Goal: Transaction & Acquisition: Purchase product/service

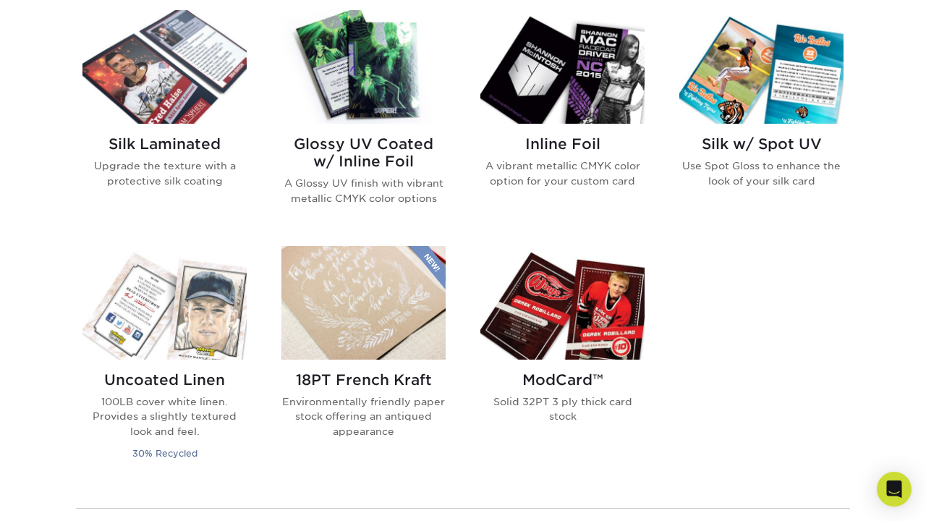
scroll to position [955, 0]
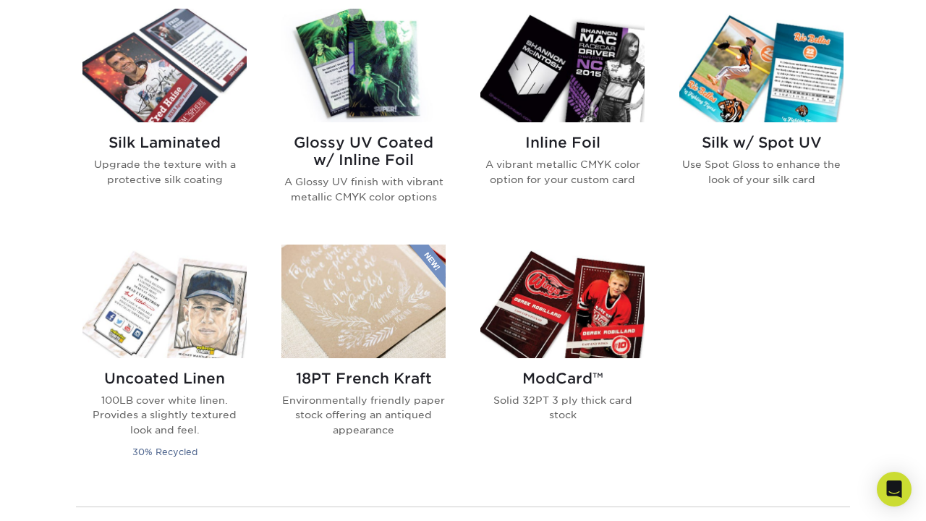
click at [563, 380] on h2 "ModCard™" at bounding box center [562, 378] width 164 height 17
click at [181, 140] on h2 "Silk Laminated" at bounding box center [164, 142] width 164 height 17
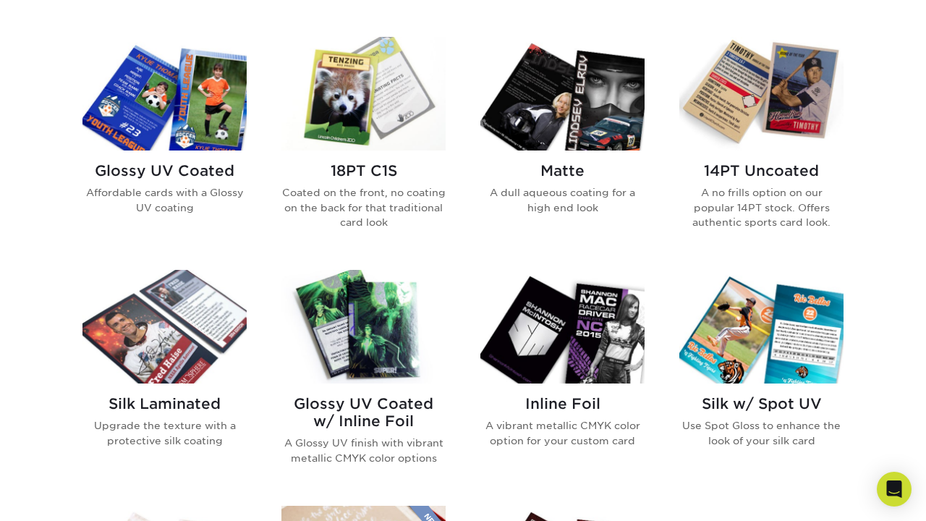
scroll to position [694, 0]
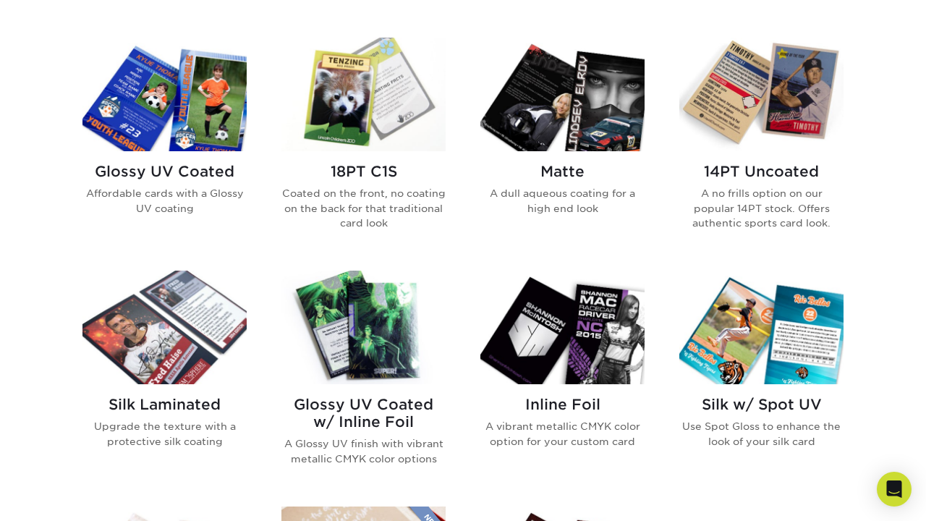
click at [726, 175] on h2 "14PT Uncoated" at bounding box center [761, 171] width 164 height 17
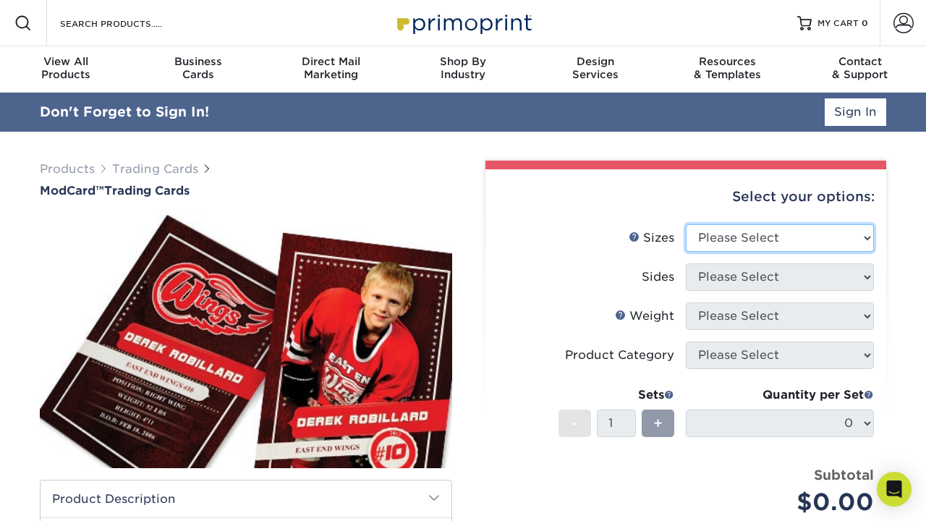
select select "2.50x3.50"
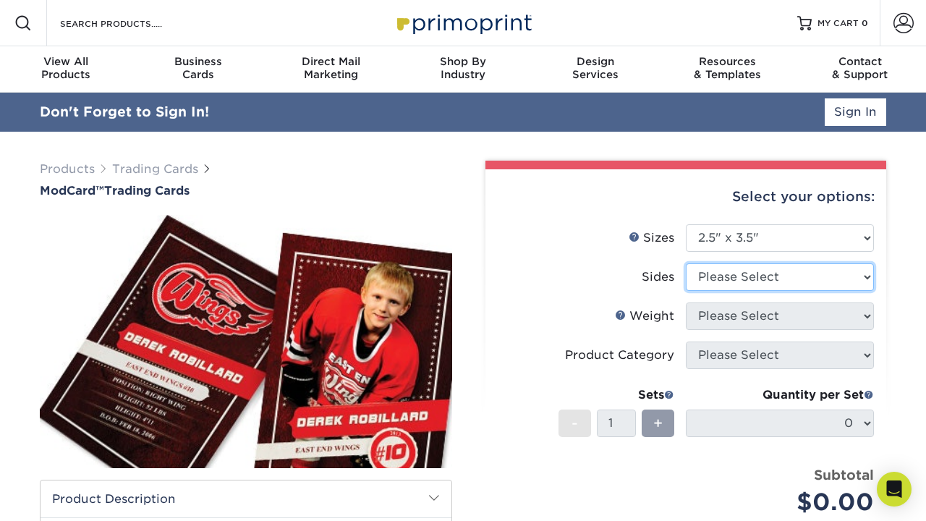
select select "13abbda7-1d64-4f25-8bb2-c179b224825d"
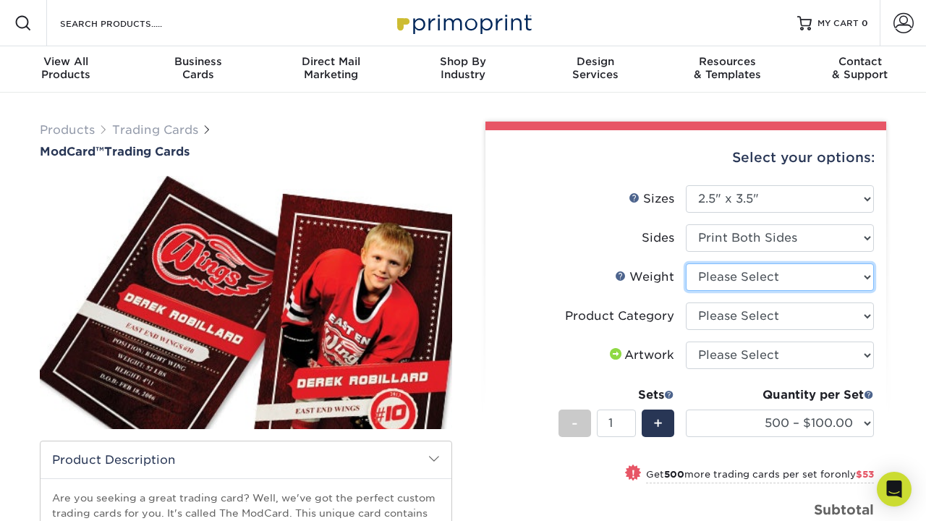
select select "32PTUCBLK"
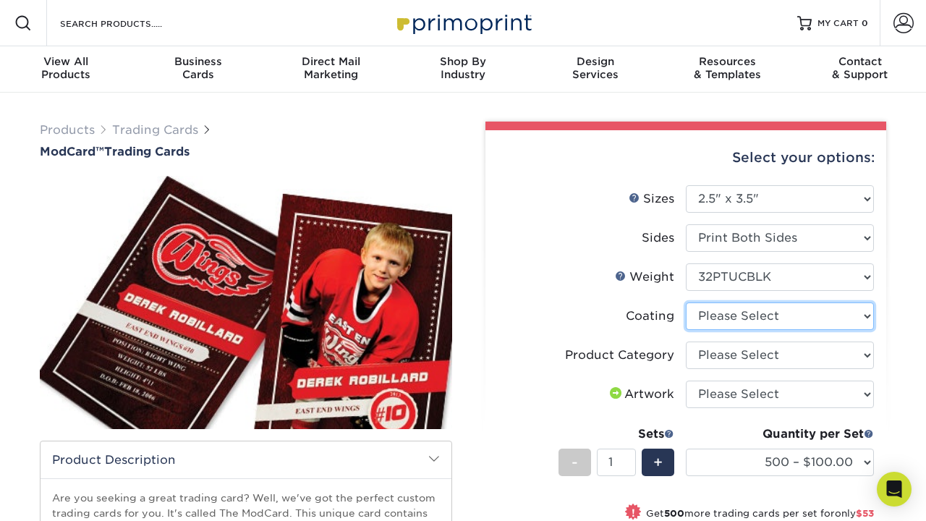
select select "3e7618de-abca-4bda-9f97-8b9129e913d8"
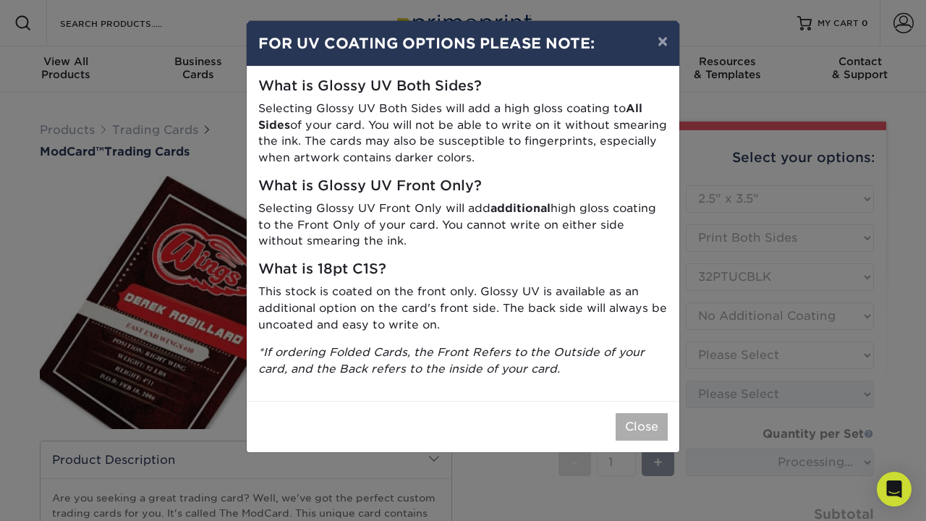
click at [650, 413] on button "Close" at bounding box center [642, 426] width 52 height 27
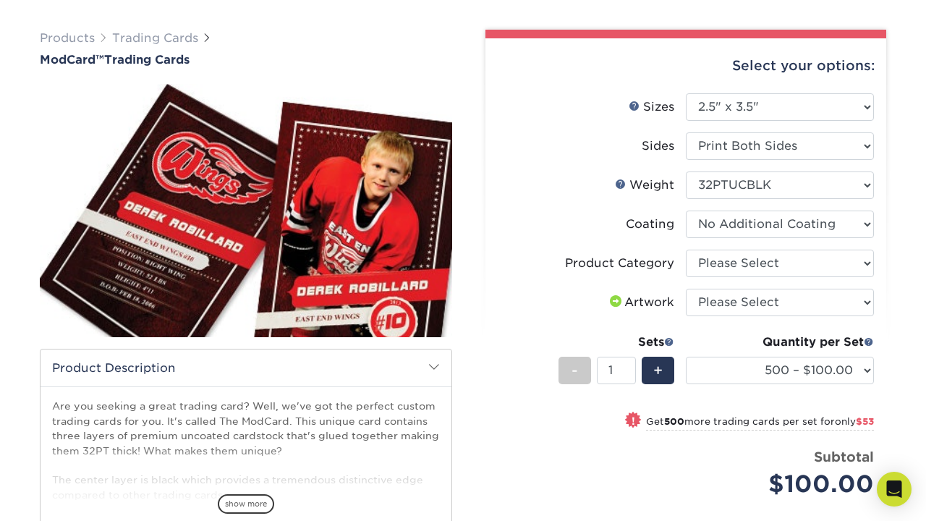
scroll to position [104, 0]
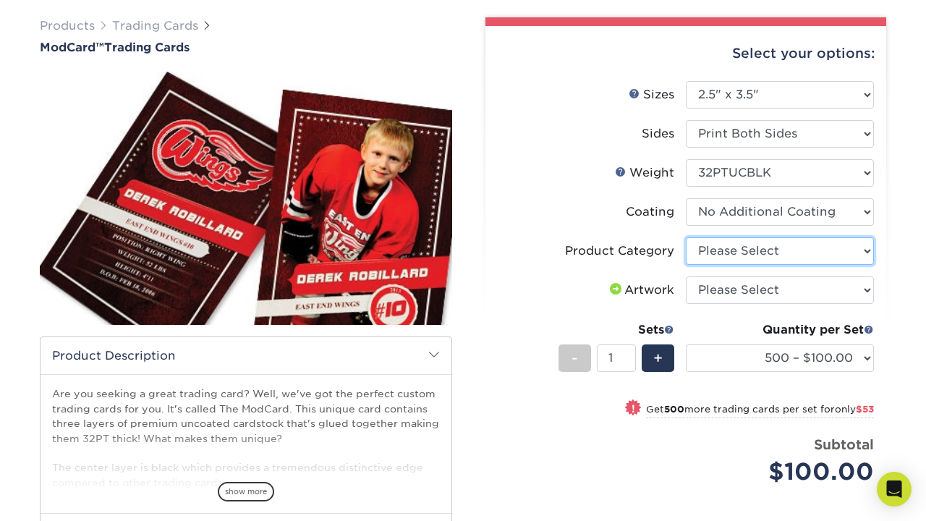
select select "c2f9bce9-36c2-409d-b101-c29d9d031e18"
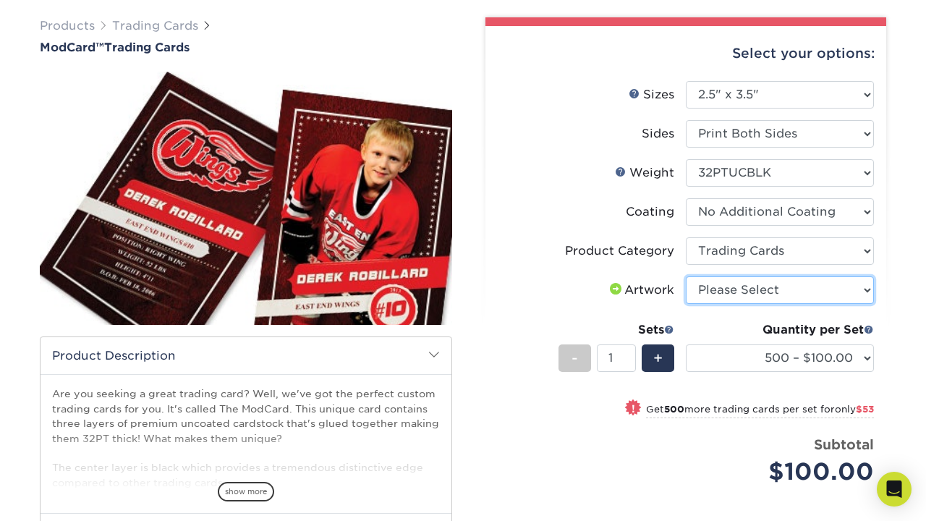
select select "upload"
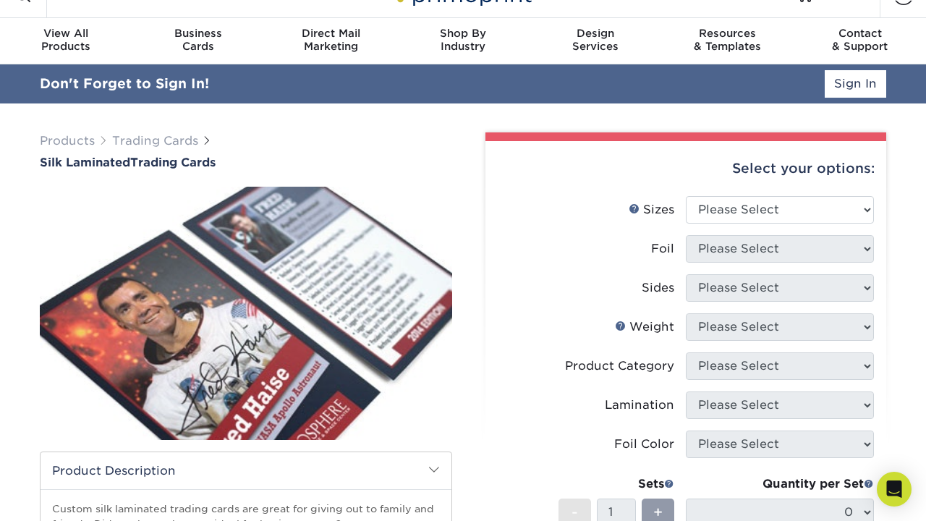
scroll to position [33, 0]
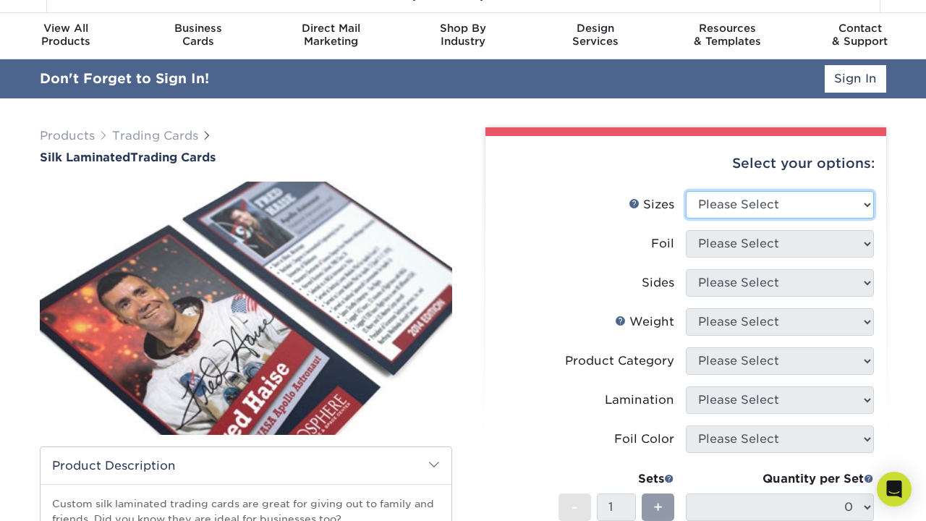
select select "2.50x3.50"
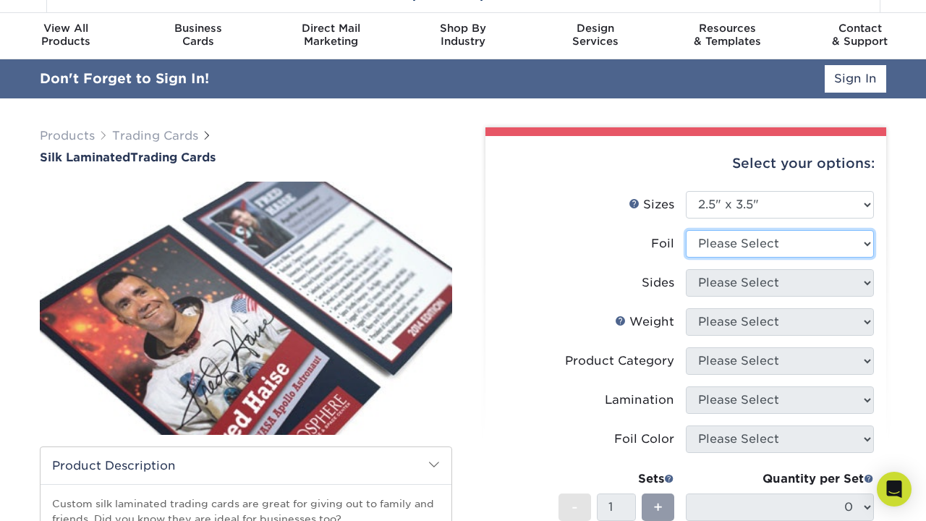
select select "0"
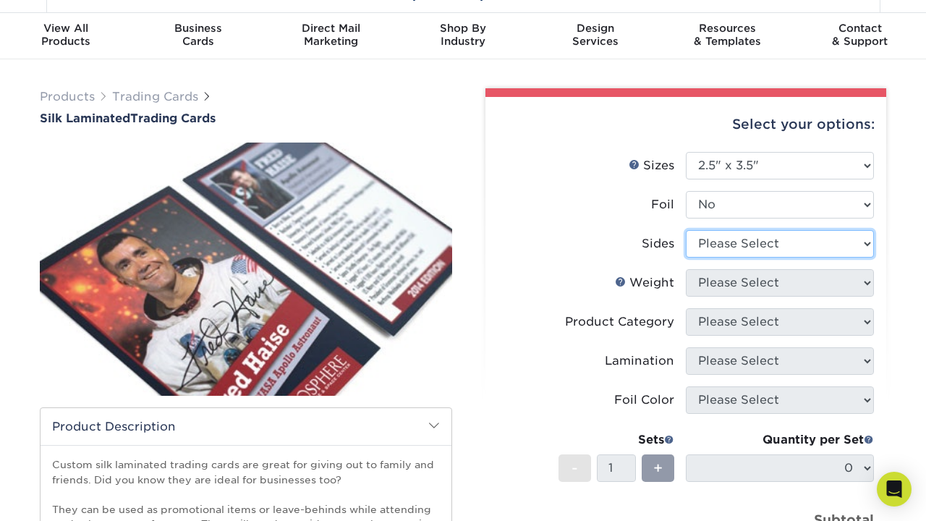
select select "13abbda7-1d64-4f25-8bb2-c179b224825d"
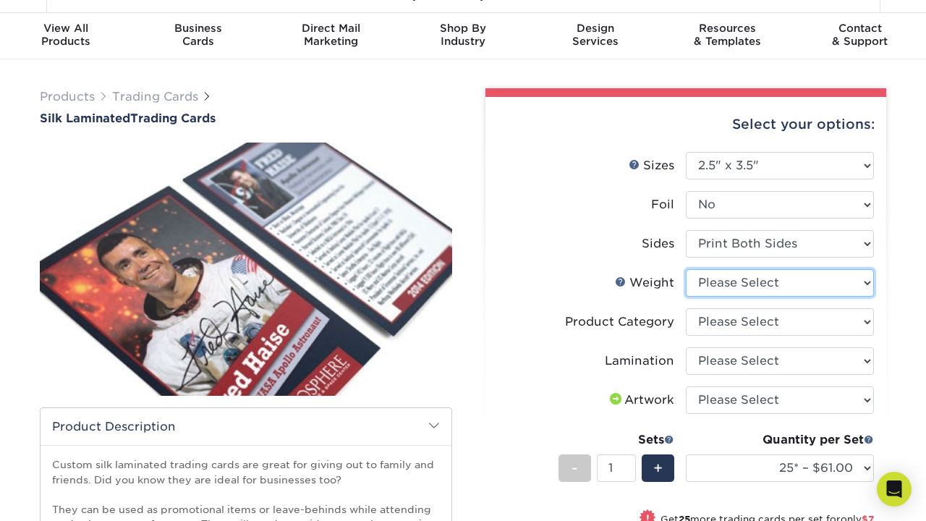
select select "16PT"
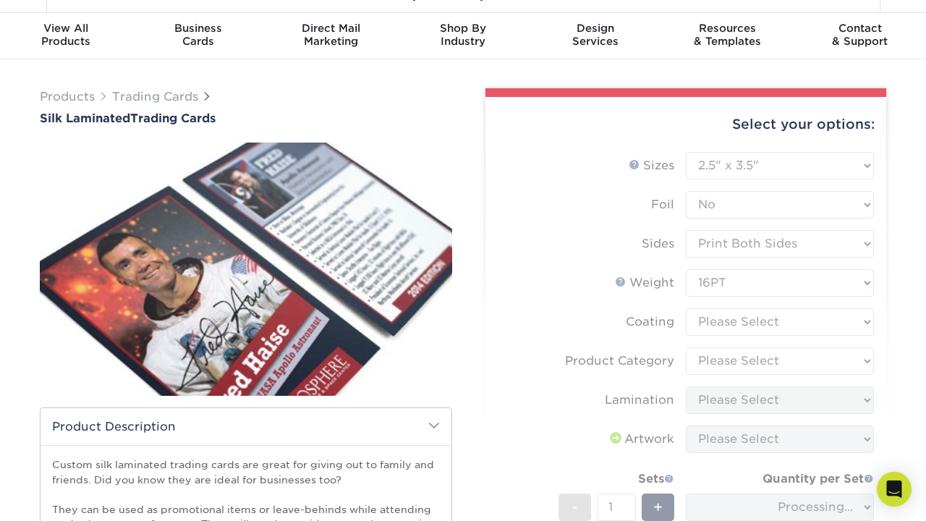
click at [715, 318] on form "Sizes Help Sizes Please Select 2.5" x 3.5" Foil Please Select No Yes -" at bounding box center [686, 392] width 378 height 481
click at [715, 324] on form "Sizes Help Sizes Please Select 2.5" x 3.5" Foil Please Select No Yes -" at bounding box center [686, 392] width 378 height 481
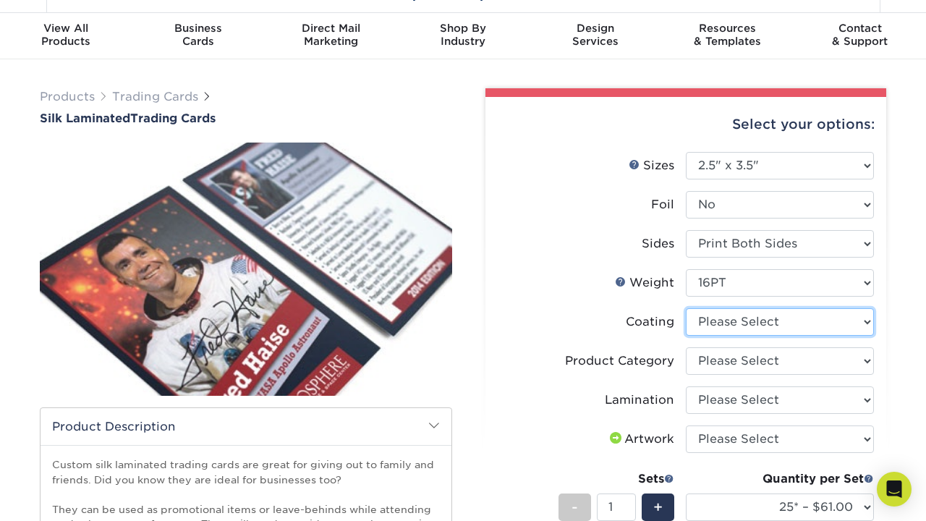
select select "3e7618de-abca-4bda-9f97-8b9129e913d8"
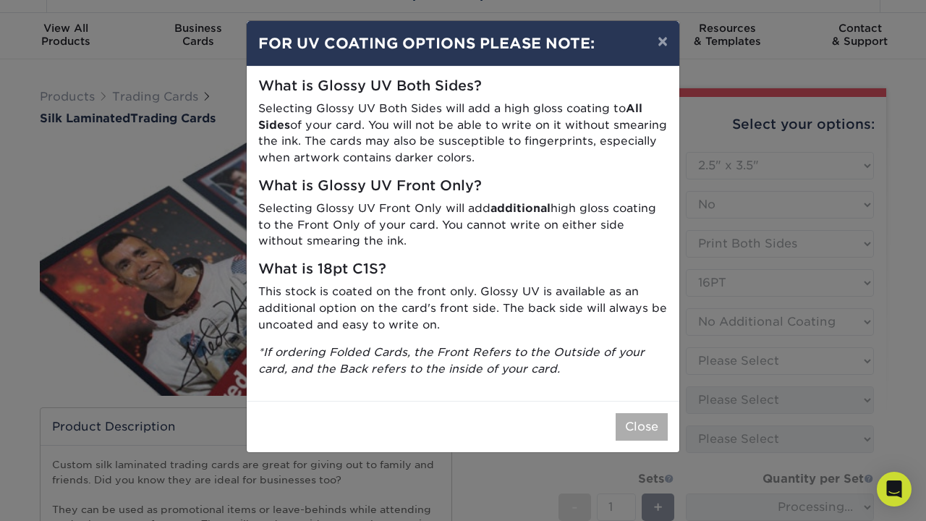
click at [631, 413] on button "Close" at bounding box center [642, 426] width 52 height 27
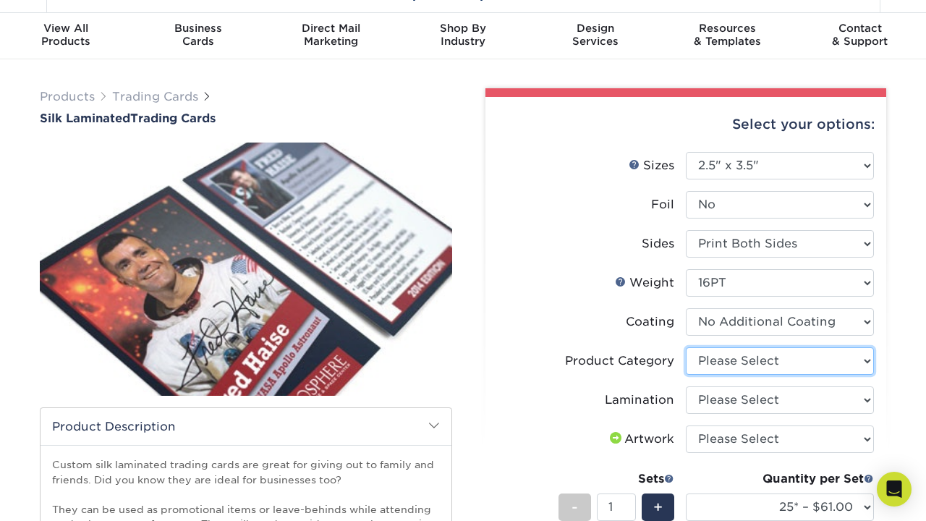
select select "c2f9bce9-36c2-409d-b101-c29d9d031e18"
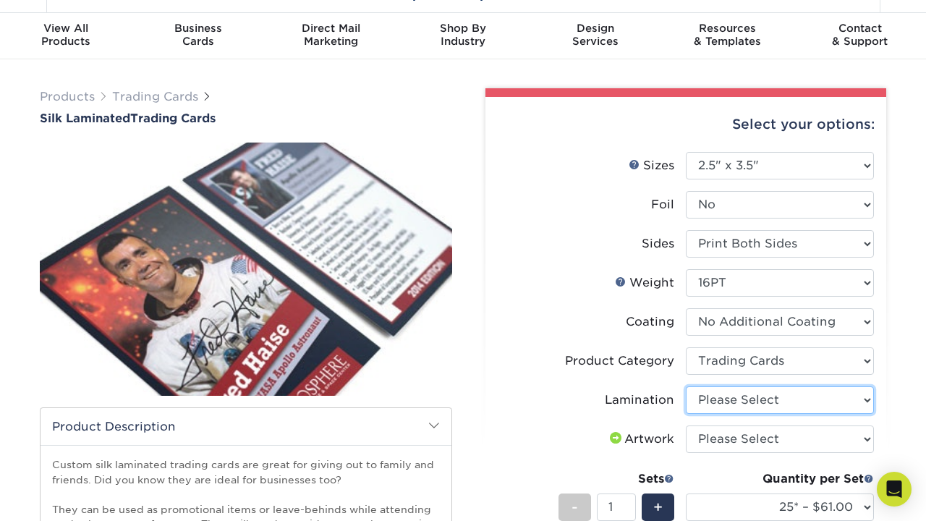
select select "ccacb42f-45f7-42d3-bbd3-7c8421cf37f0"
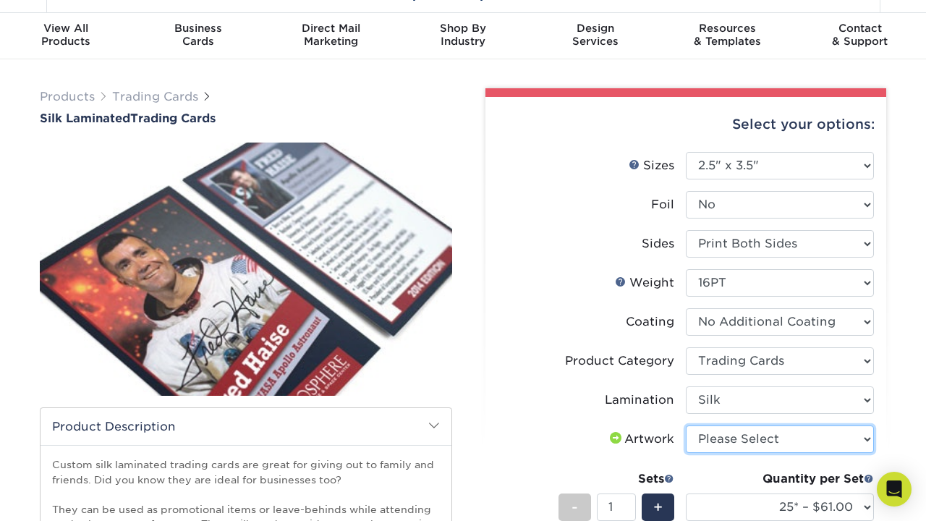
select select "upload"
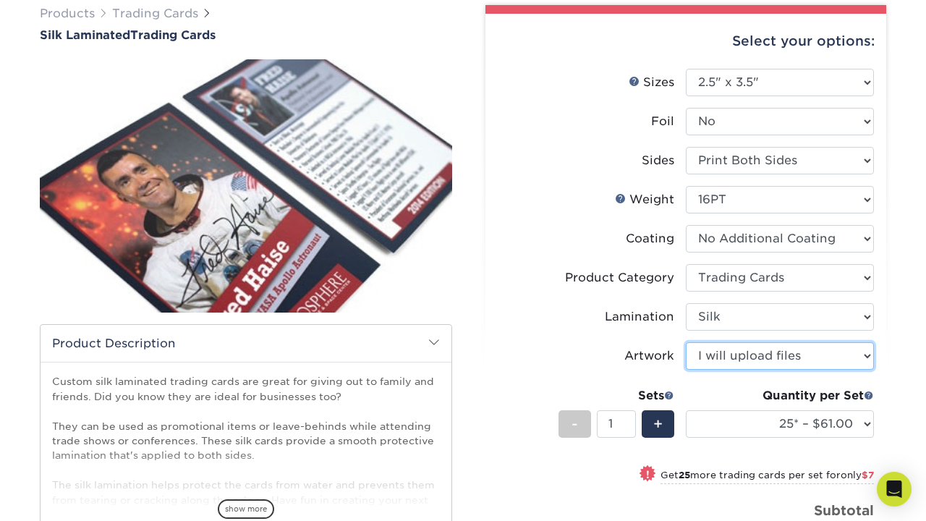
scroll to position [175, 0]
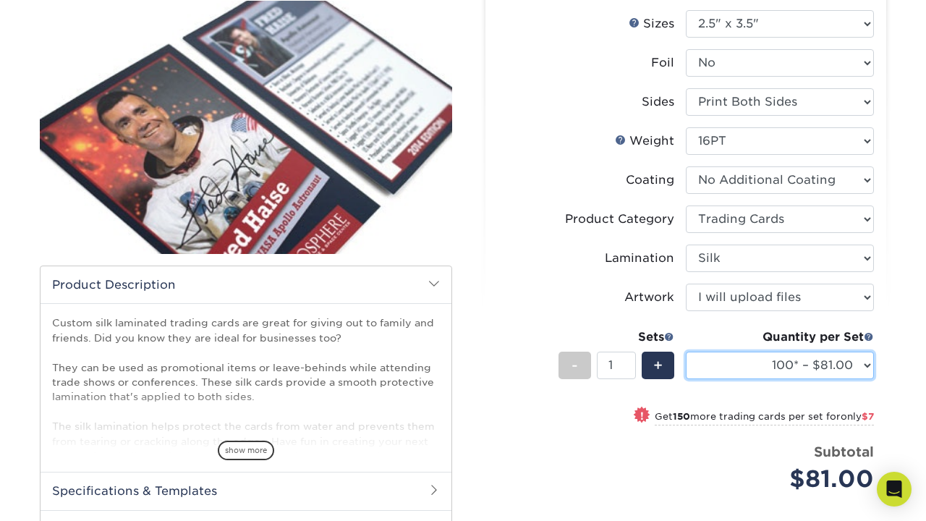
select select "250* – $88.00"
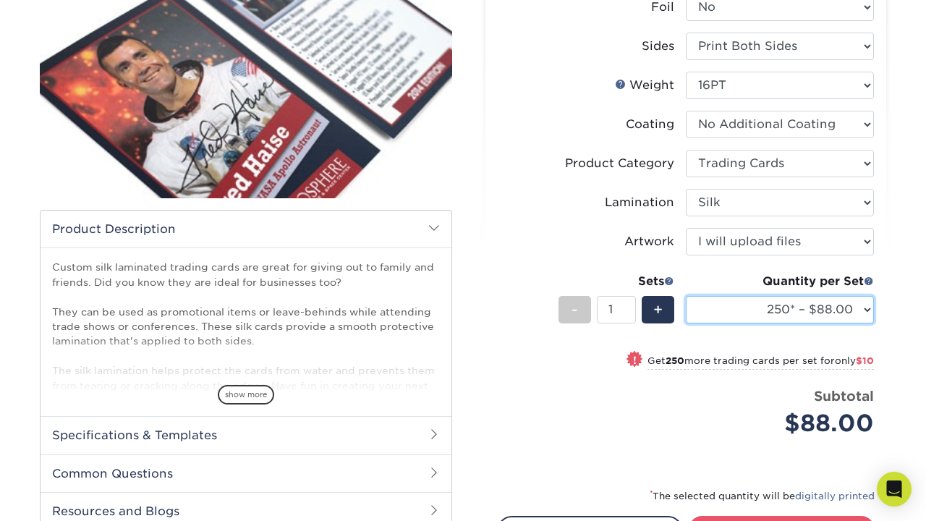
scroll to position [234, 0]
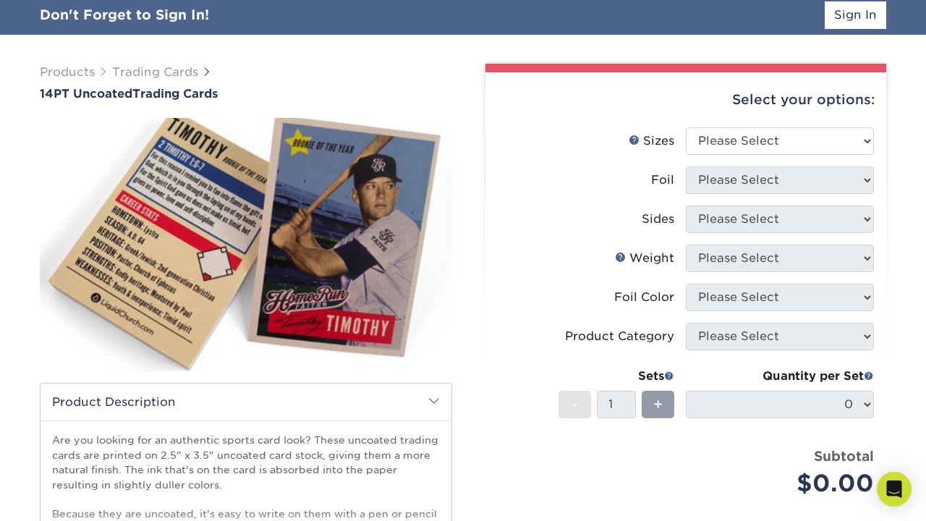
scroll to position [100, 0]
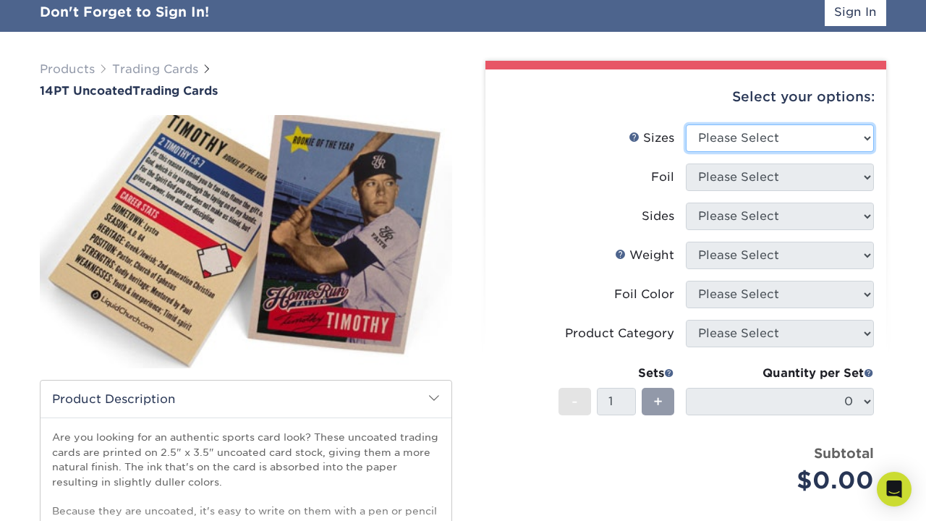
select select "2.50x3.50"
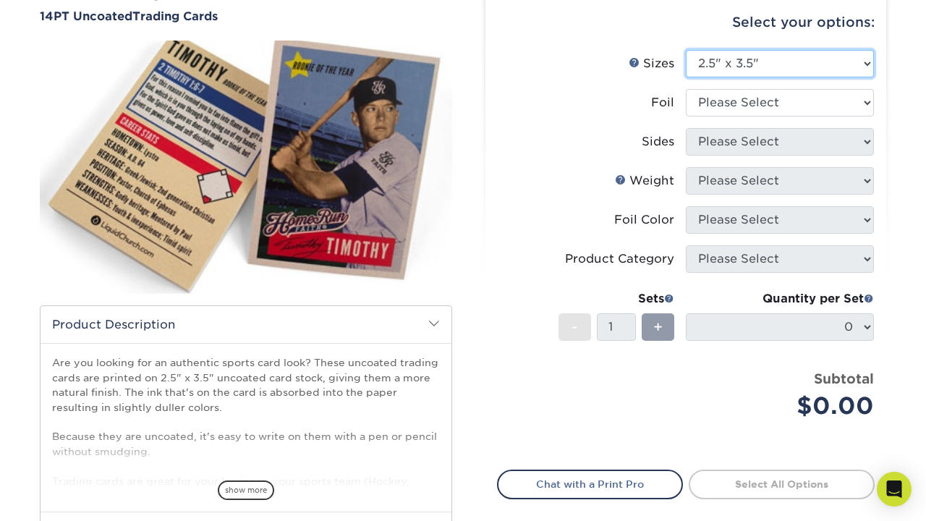
scroll to position [177, 0]
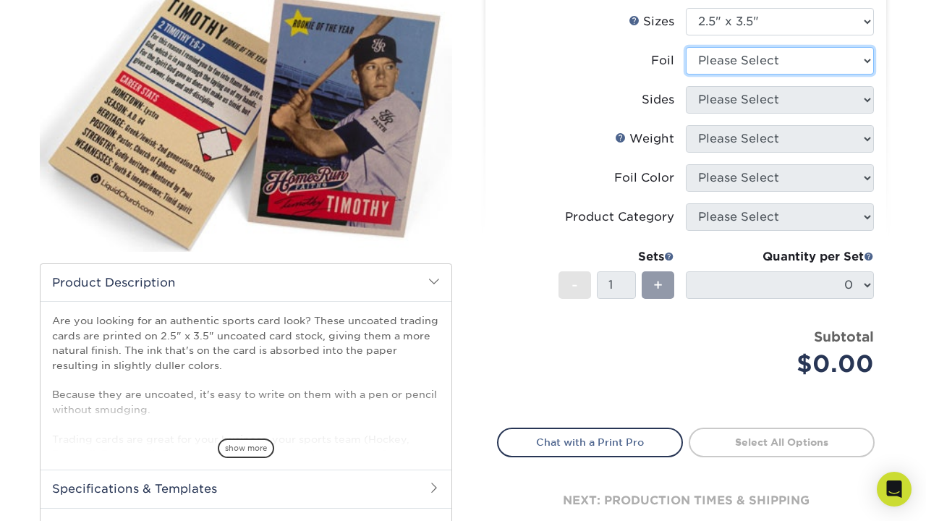
select select "0"
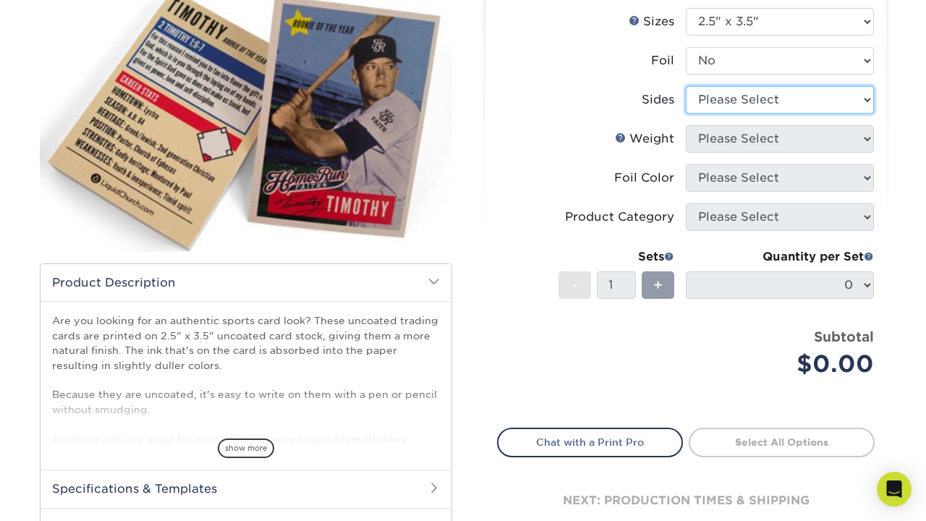
select select "13abbda7-1d64-4f25-8bb2-c179b224825d"
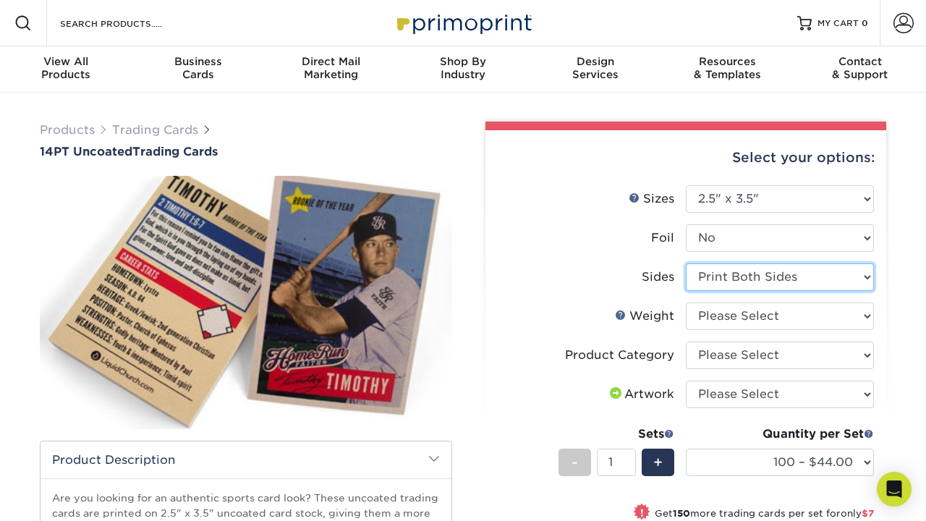
scroll to position [0, 0]
